Goal: Information Seeking & Learning: Find specific page/section

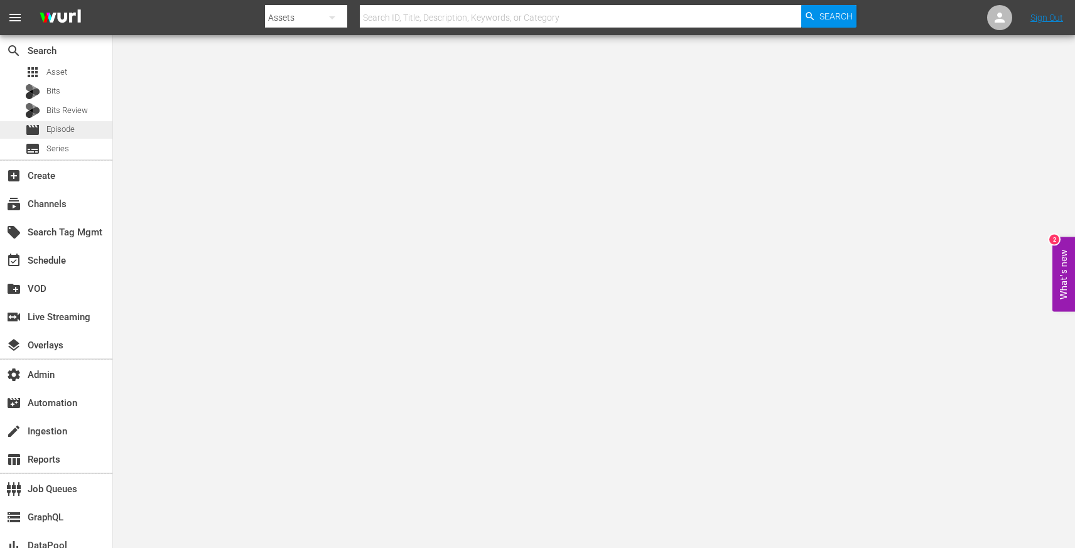
click at [80, 126] on div "movie Episode" at bounding box center [56, 130] width 112 height 18
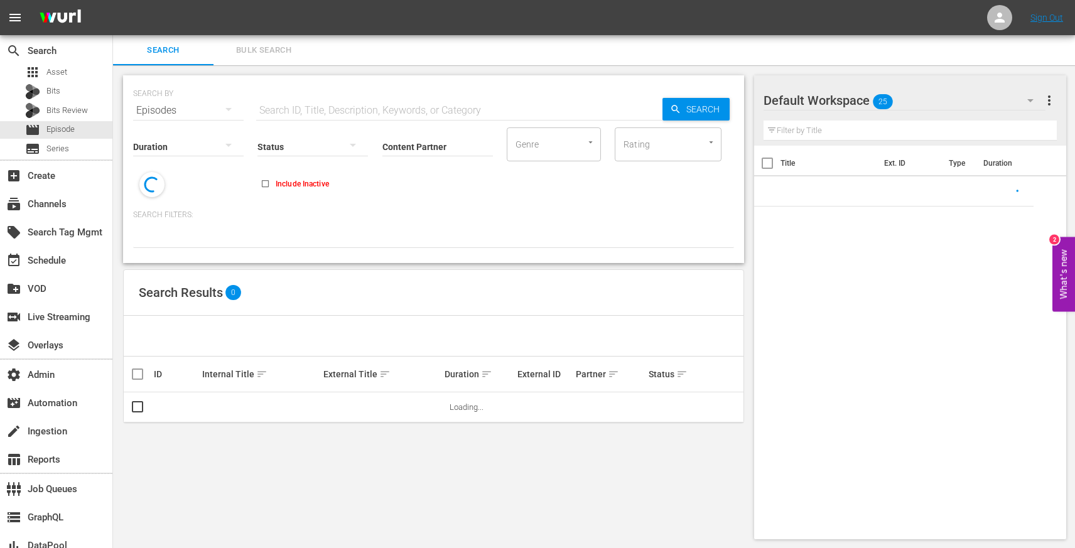
click at [321, 115] on input "text" at bounding box center [459, 110] width 406 height 30
paste input "88531759"
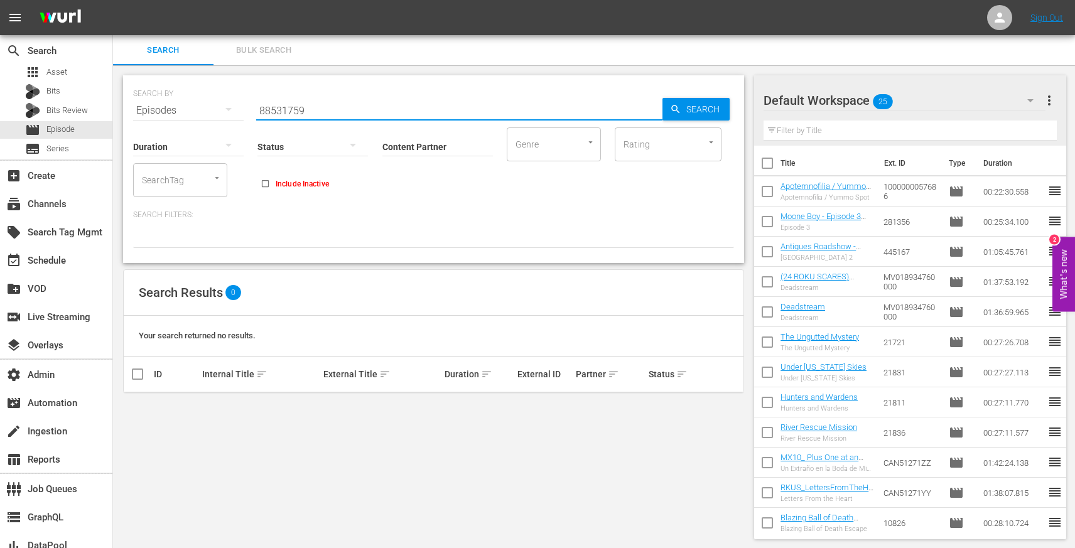
paste input "To Catch a Thief, a Mystery Adventure"
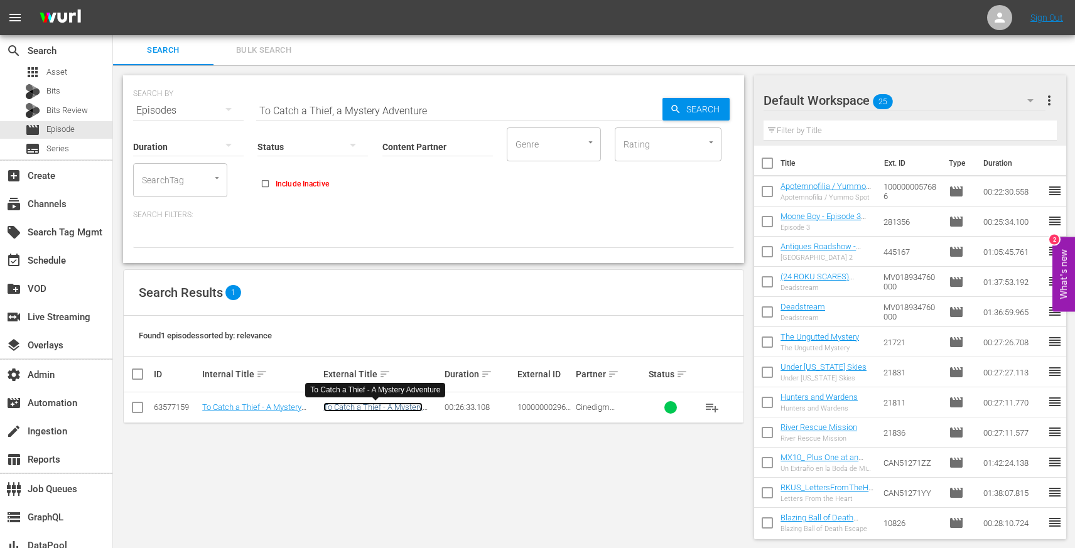
click at [367, 407] on link "To Catch a Thief - A Mystery Adventure" at bounding box center [372, 411] width 99 height 19
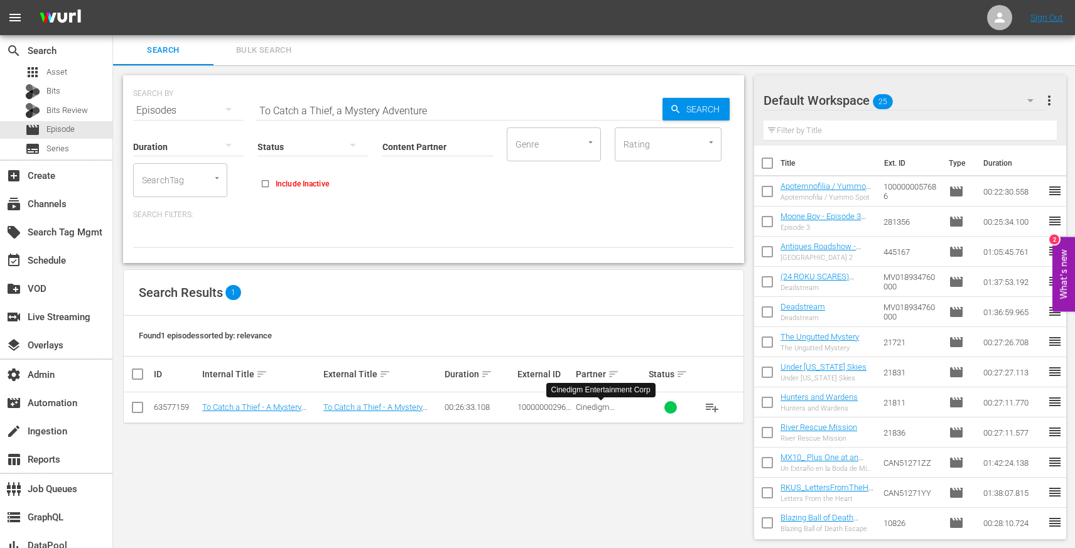
click at [596, 405] on span "Cinedigm Entertainment Corp" at bounding box center [610, 411] width 68 height 19
copy span "Cinedigm Entertainment Corp"
click at [306, 110] on input "To Catch a Thief, a Mystery Adventure" at bounding box center [459, 110] width 406 height 30
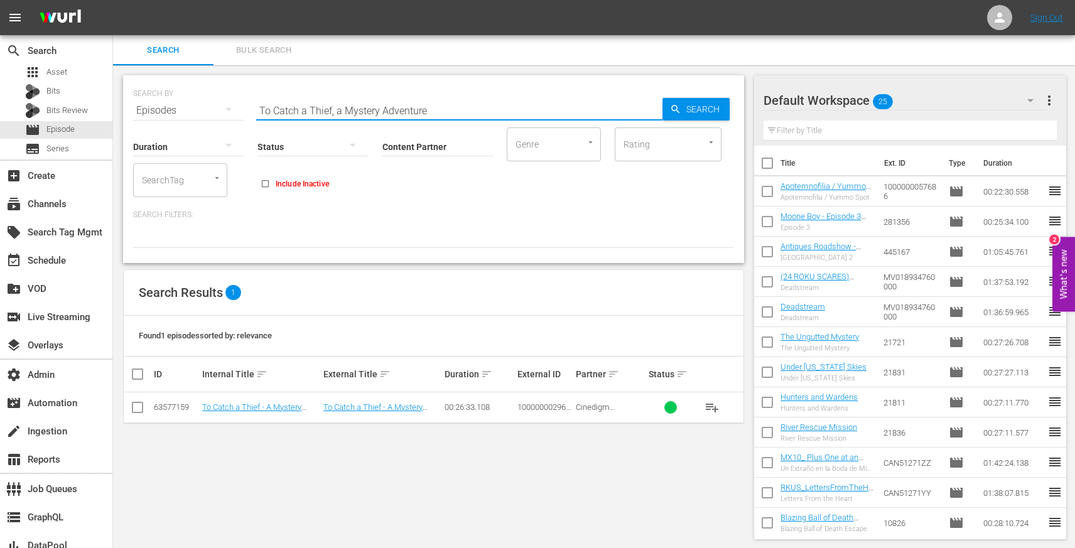
paste input "Real Madrid vs. CF Pachuca"
paste input "The Outwaters"
click at [584, 410] on span "Cinedigm Entertainment Corp" at bounding box center [610, 411] width 68 height 19
click at [457, 99] on input "The Outwaters" at bounding box center [459, 110] width 406 height 30
paste input "Four Seasons Inn"
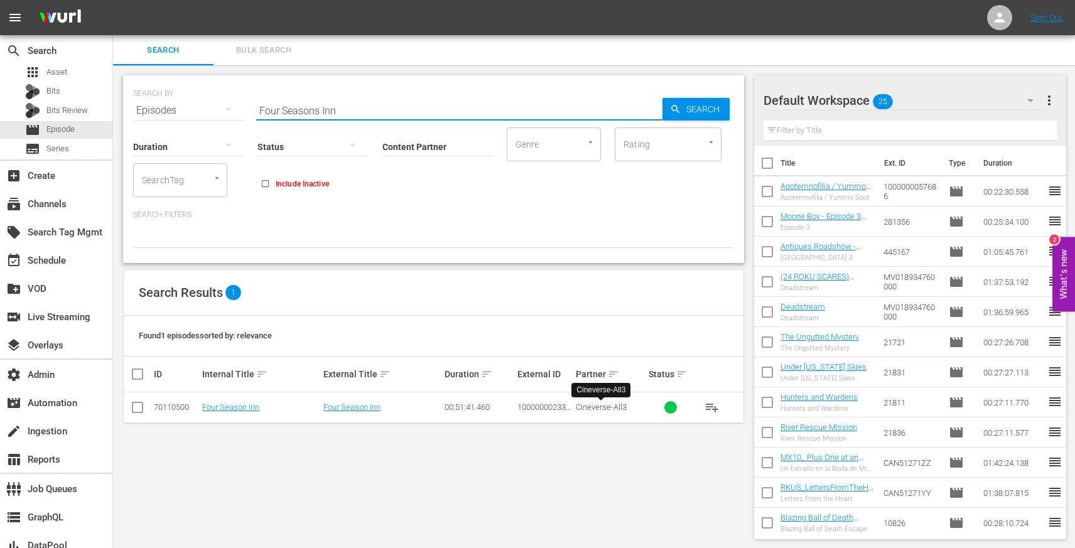
type input "Four Seasons Inn"
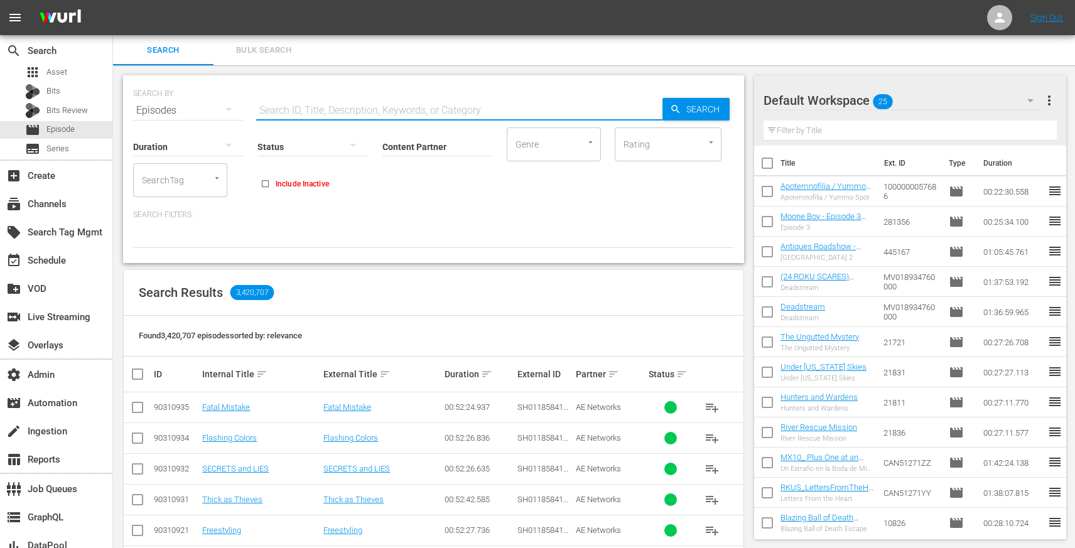
click at [357, 105] on input "text" at bounding box center [459, 110] width 406 height 30
paste input "Jacksonville Municipal Stadium - Jacksonville, Fl - Freestyle"
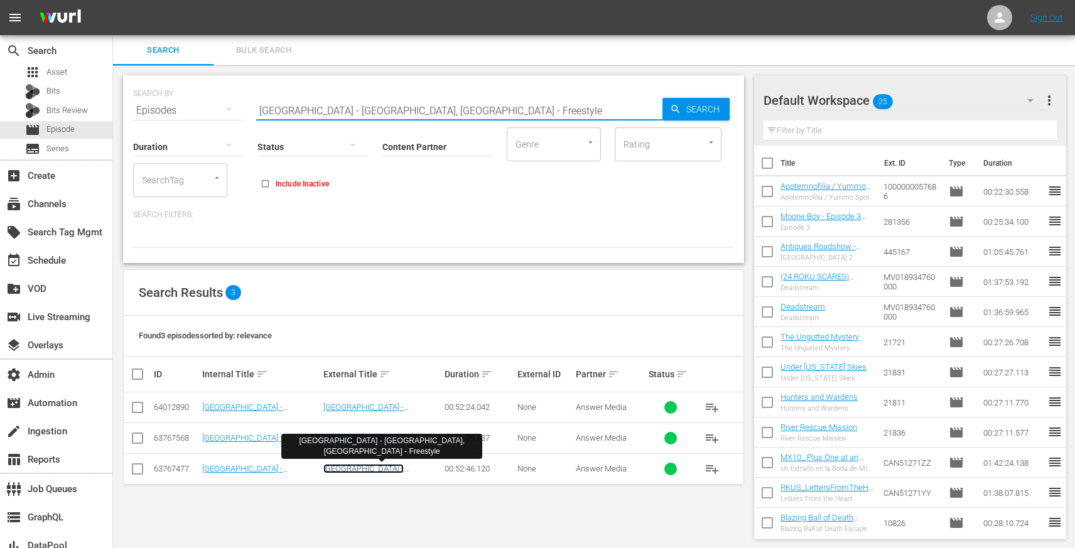
click at [384, 471] on link "Jacksonville Municipal Stadium - Jacksonville, FL - Freestyle" at bounding box center [380, 478] width 115 height 28
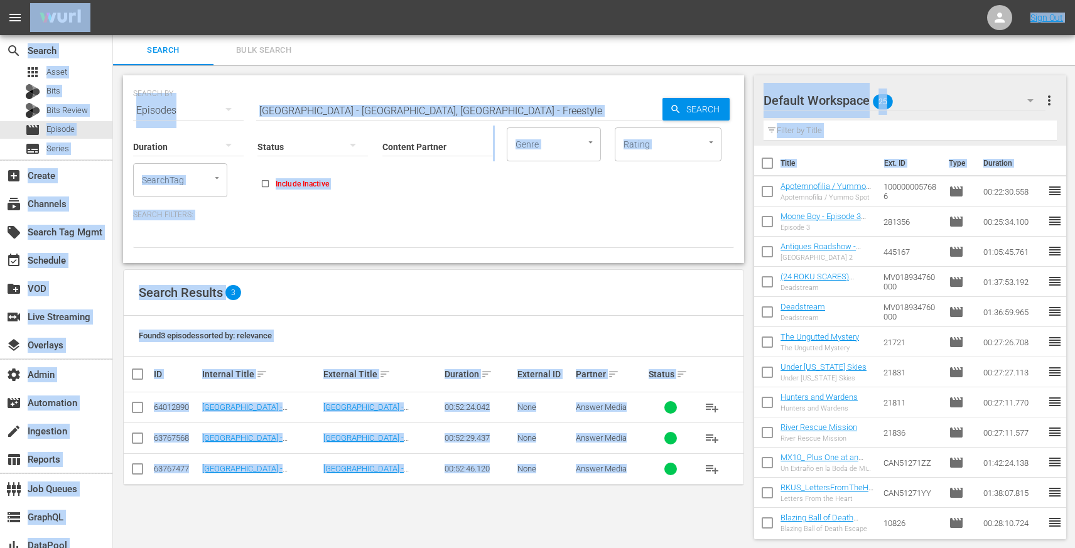
click at [426, 109] on input "Jacksonville Municipal Stadium - Jacksonville, Fl - Freestyle" at bounding box center [459, 110] width 406 height 30
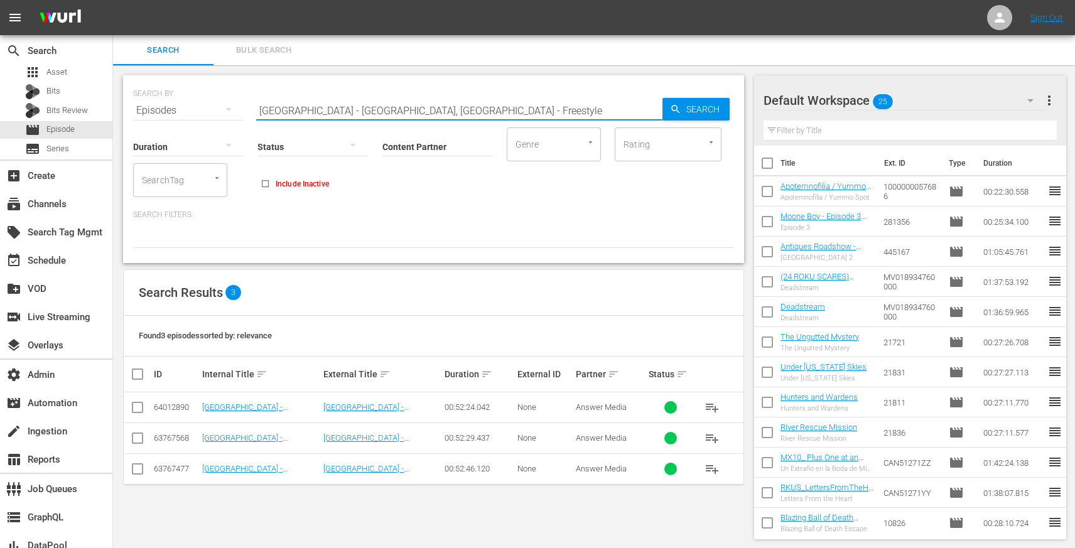
paste input "89096976"
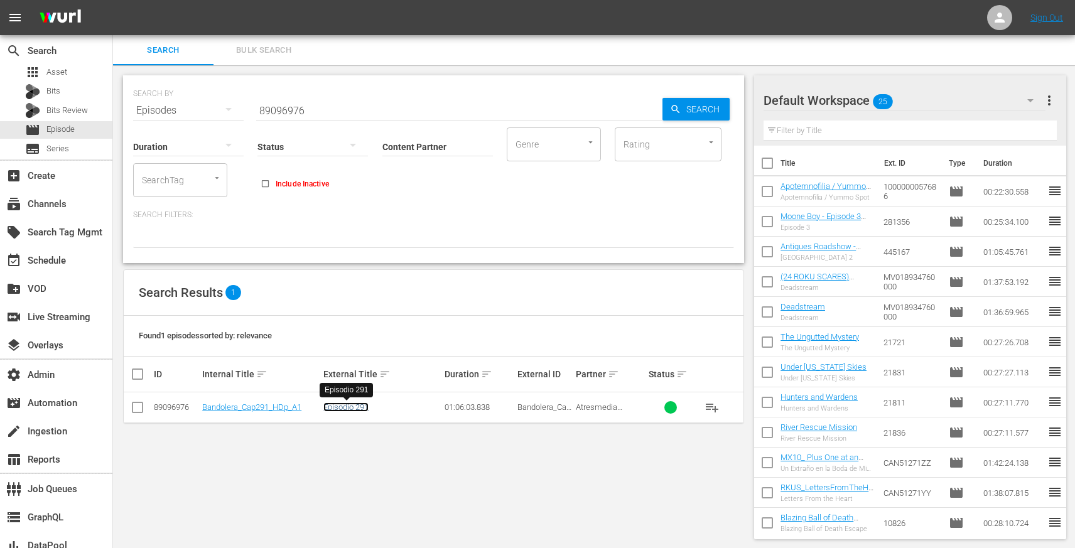
click at [345, 409] on link "Episodio 291" at bounding box center [345, 406] width 45 height 9
click at [365, 115] on input "89096976" at bounding box center [459, 110] width 406 height 30
paste input "53069154"
click at [336, 407] on link "Programa 8" at bounding box center [343, 406] width 41 height 9
click at [322, 98] on input "53069154" at bounding box center [459, 110] width 406 height 30
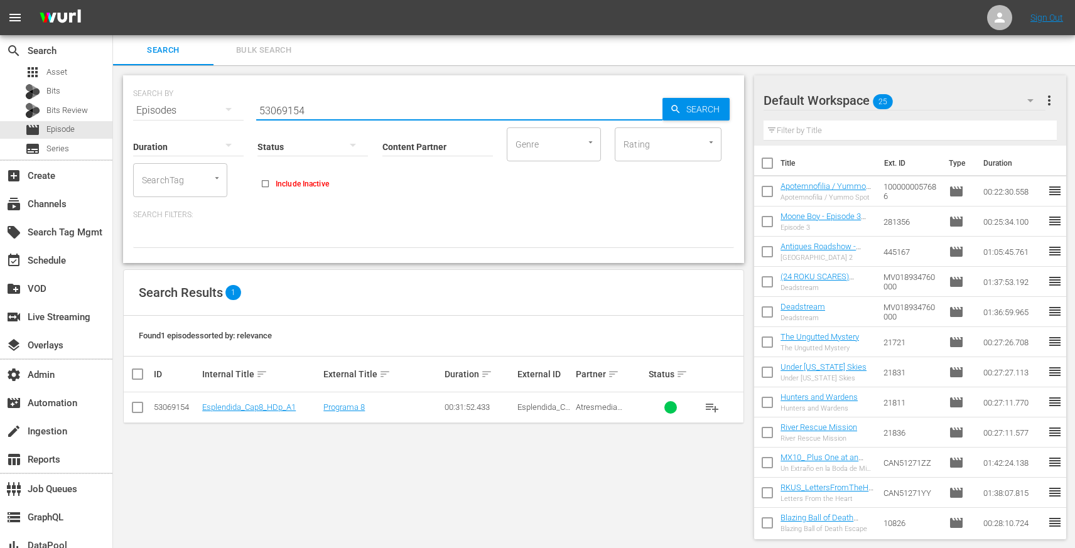
paste input "6066728"
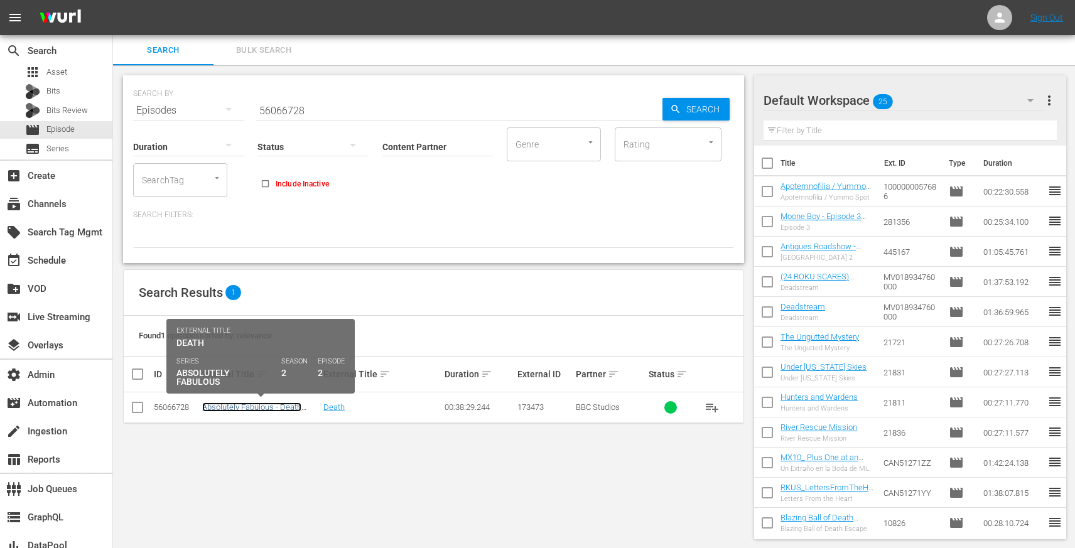
click at [279, 408] on link "Absolutely Fabulous - Death (S2E2)" at bounding box center [251, 411] width 99 height 19
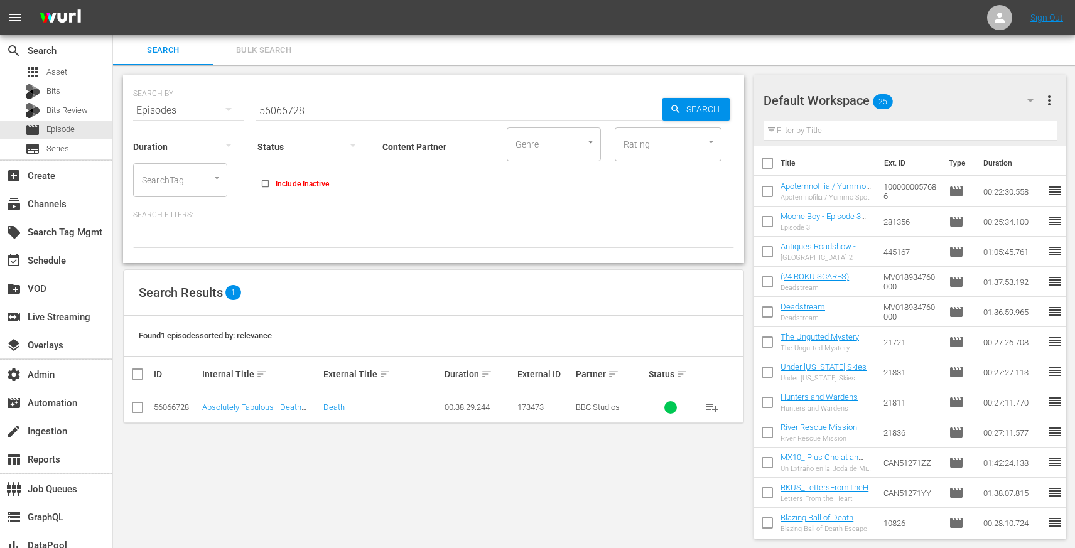
click at [411, 108] on input "56066728" at bounding box center [459, 110] width 406 height 30
paste input "351374"
click at [351, 410] on link "My Mother’s Future Husband" at bounding box center [373, 406] width 101 height 9
click at [314, 107] on input "56351374" at bounding box center [459, 110] width 406 height 30
paste input "2419421"
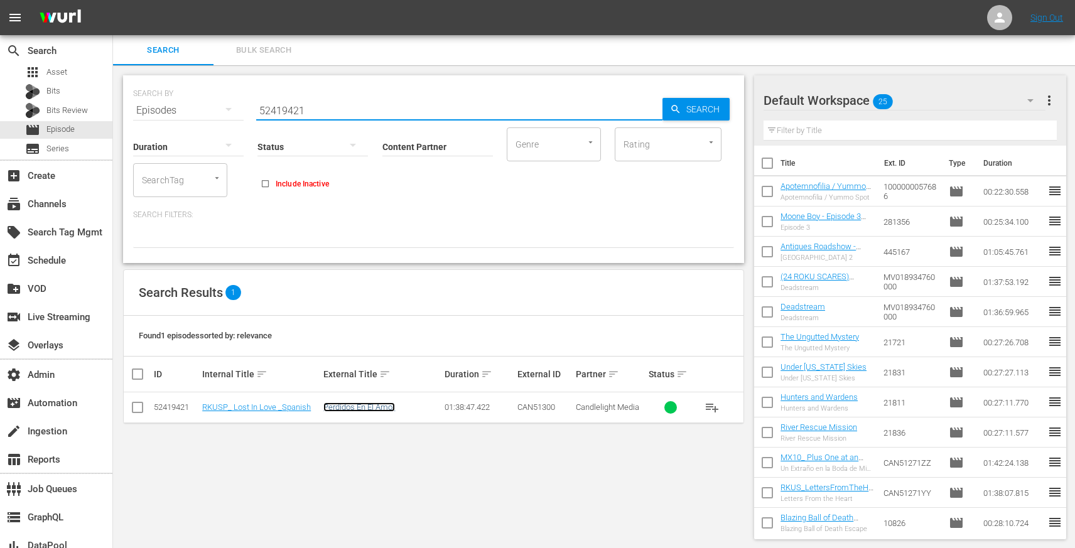
click at [364, 407] on link "Perdidos En El Amor" at bounding box center [359, 406] width 72 height 9
click at [53, 13] on img at bounding box center [60, 18] width 60 height 30
click at [305, 110] on input "52419421" at bounding box center [459, 110] width 406 height 30
paste input "9189927"
click at [340, 411] on link "De Um a Onze" at bounding box center [348, 406] width 51 height 9
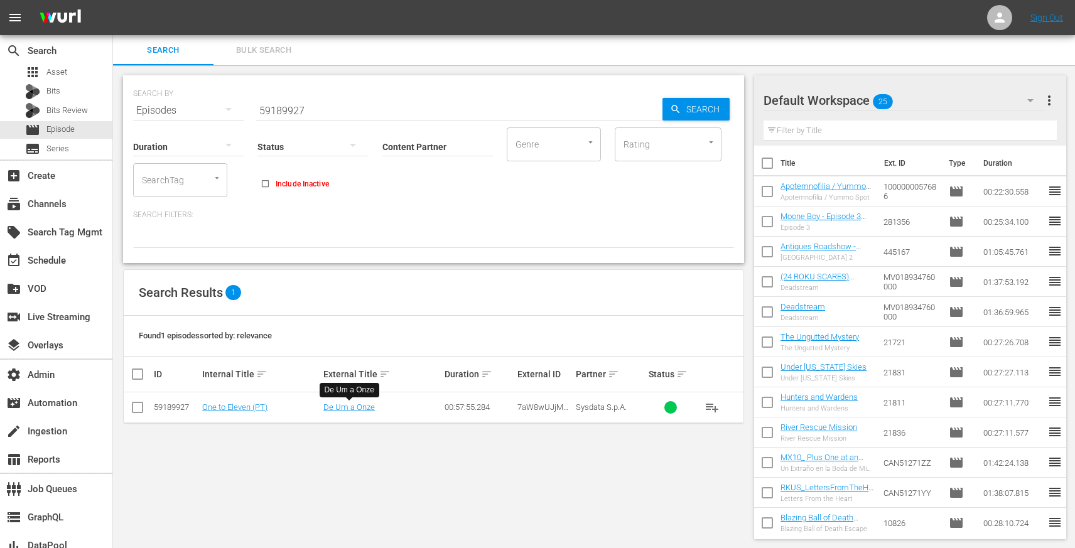
click at [401, 115] on input "59189927" at bounding box center [459, 110] width 406 height 30
paste input "60934424"
click at [341, 405] on link "Batedora de Recordes: Marta | Olhos do Mundo" at bounding box center [371, 416] width 97 height 28
click at [312, 107] on input "60934424" at bounding box center [459, 110] width 406 height 30
paste input "80172298"
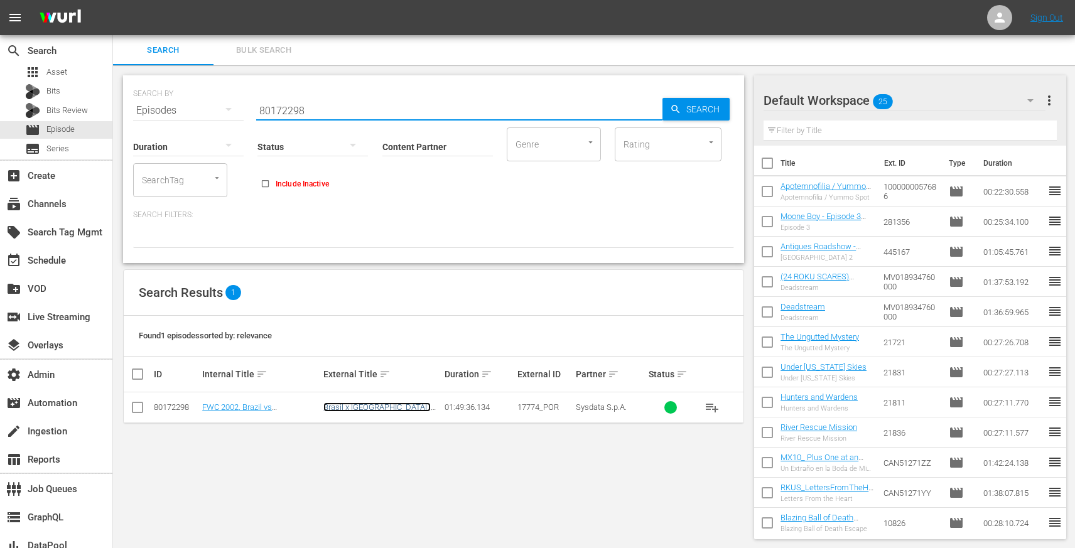
click at [344, 405] on link "Brasil x Bélgica | Oitavas de Final | Copa do Mundo FIFA de 2002, na Coreia e n…" at bounding box center [381, 425] width 117 height 47
click at [339, 105] on input "80172298" at bounding box center [459, 110] width 406 height 30
paste input "Jude Bellingham and Ryan Sessegnon"
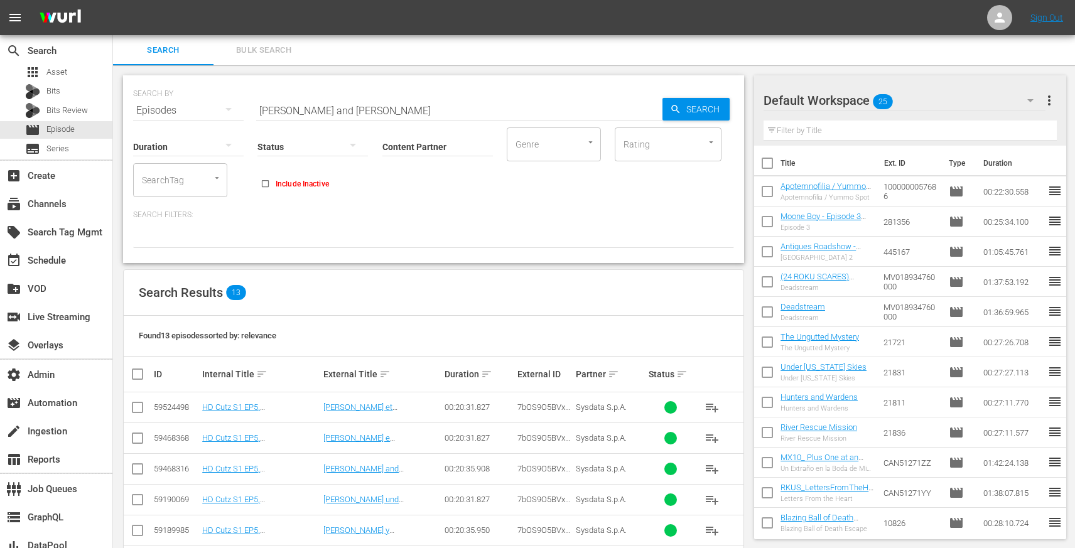
click at [358, 100] on input "Jude Bellingham and Ryan Sessegnon" at bounding box center [459, 110] width 406 height 30
paste input "86399525"
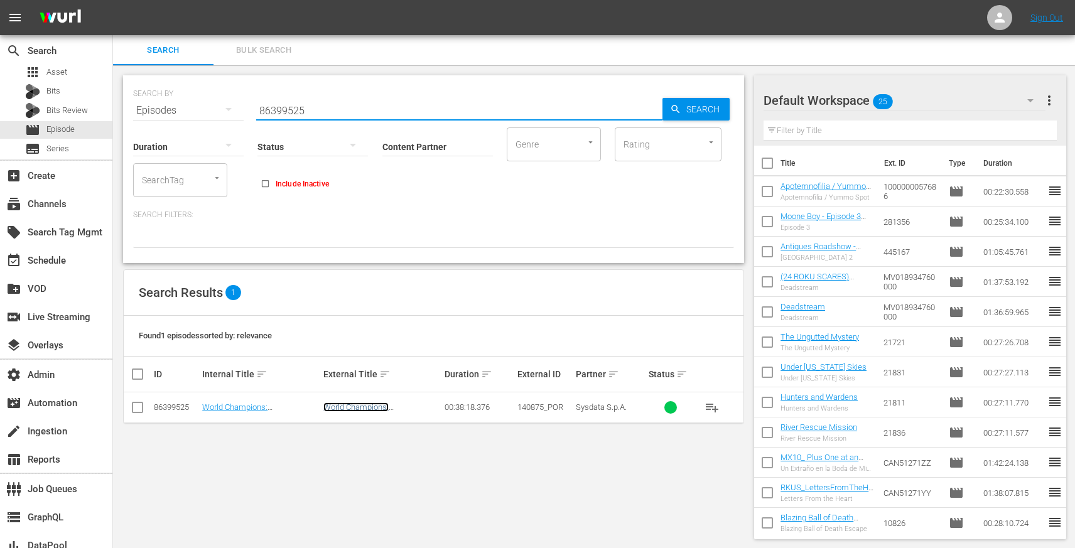
click at [377, 404] on link "World Champions: França 1998" at bounding box center [370, 411] width 95 height 19
click at [299, 103] on input "86399525" at bounding box center [459, 110] width 406 height 30
paste input "59783382"
type input "59783382"
click at [353, 406] on link "Jamaica x Brasil | Grupo F | Copa do Mundo FIFA Feminina de 2023, em Austrália …" at bounding box center [381, 425] width 117 height 47
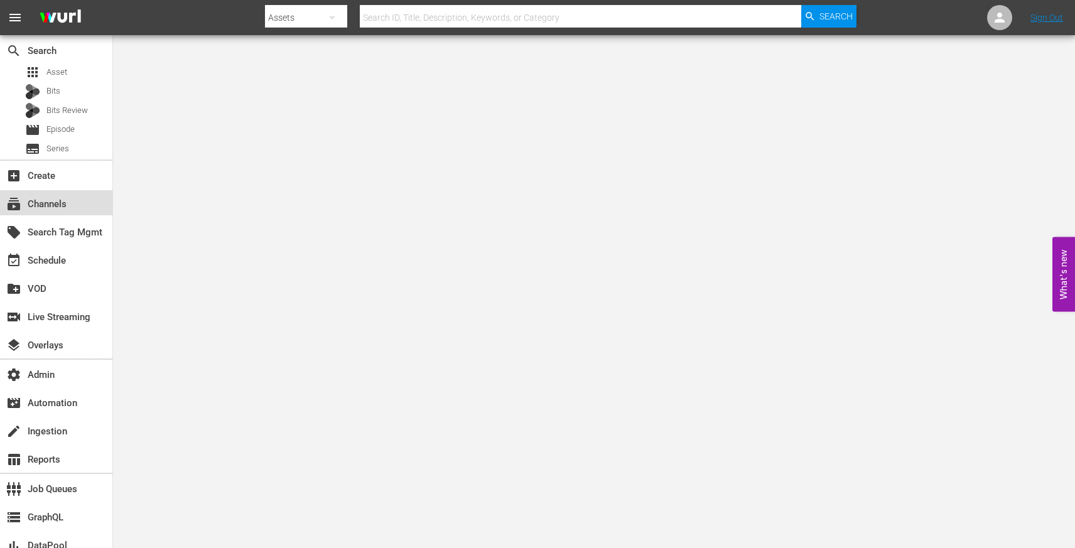
click at [65, 208] on div "subscriptions Channels" at bounding box center [35, 201] width 70 height 11
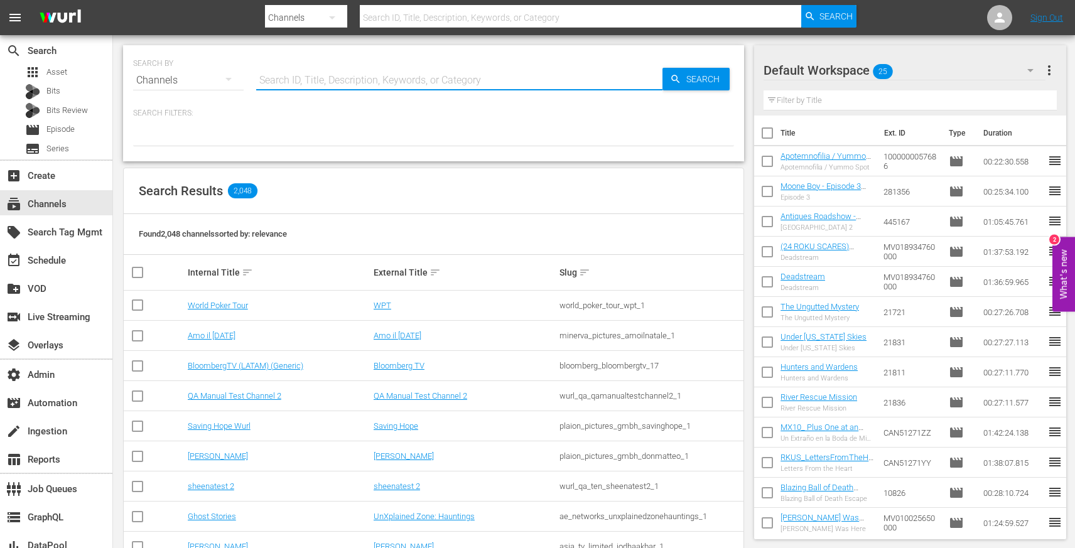
click at [293, 80] on input "text" at bounding box center [459, 80] width 406 height 30
type input "real madrid"
